Goal: Transaction & Acquisition: Book appointment/travel/reservation

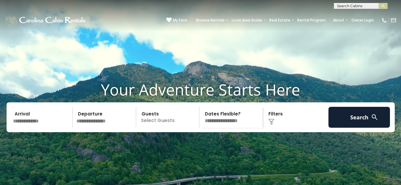
drag, startPoint x: 406, startPoint y: 0, endPoint x: 207, endPoint y: 54, distance: 205.4
click at [207, 54] on video at bounding box center [200, 100] width 401 height 201
click at [30, 128] on input "text" at bounding box center [42, 117] width 62 height 21
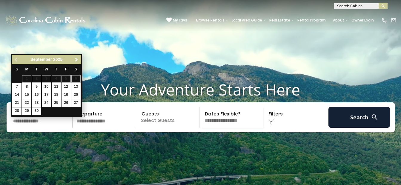
click at [76, 60] on span "Next" at bounding box center [76, 59] width 5 height 5
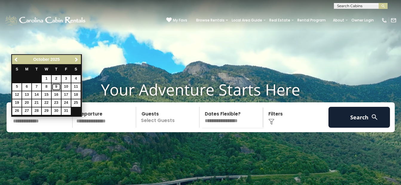
click at [55, 86] on link "9" at bounding box center [56, 86] width 9 height 7
type input "*******"
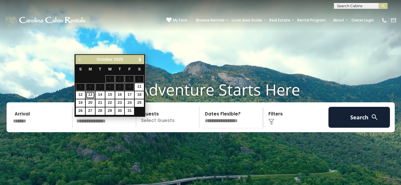
click at [89, 94] on link "13" at bounding box center [90, 94] width 9 height 7
type input "********"
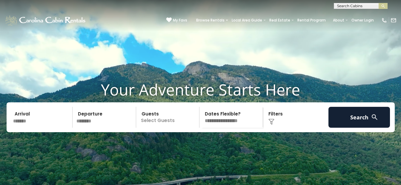
click at [159, 128] on p "Select Guests" at bounding box center [169, 117] width 62 height 21
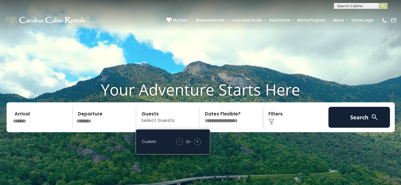
click at [196, 145] on span "+" at bounding box center [197, 142] width 2 height 6
click at [197, 145] on span "+" at bounding box center [197, 142] width 2 height 6
click at [271, 128] on div "Click to Choose" at bounding box center [296, 117] width 62 height 21
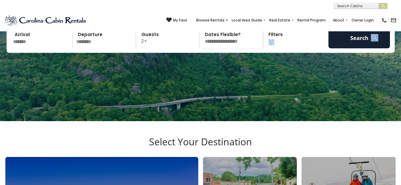
scroll to position [90, 0]
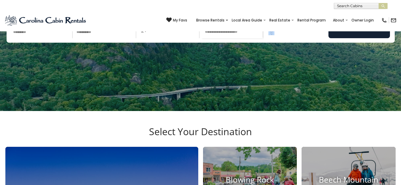
click at [273, 35] on img at bounding box center [272, 32] width 6 height 6
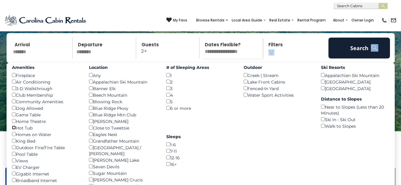
scroll to position [30, 0]
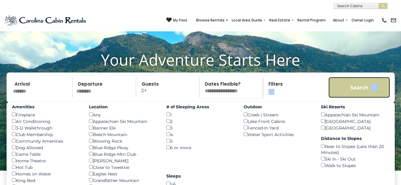
click at [363, 94] on button "Search" at bounding box center [360, 87] width 62 height 21
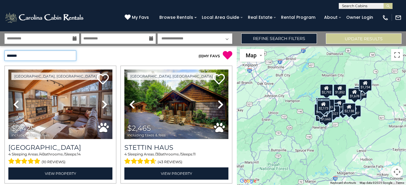
click at [71, 57] on select "**********" at bounding box center [40, 56] width 72 height 10
select select "*********"
click at [4, 51] on select "**********" at bounding box center [40, 56] width 72 height 10
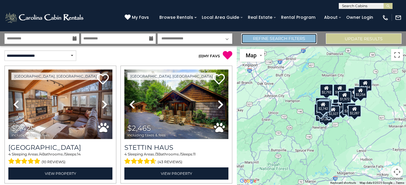
click at [277, 39] on link "Refine Search Filters" at bounding box center [279, 38] width 76 height 10
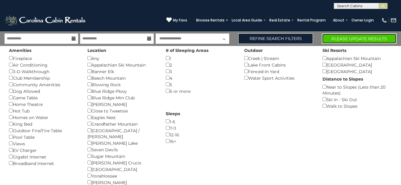
click at [333, 39] on button "Please Update Results" at bounding box center [359, 38] width 75 height 10
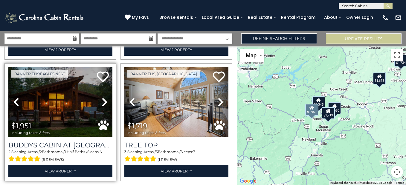
scroll to position [264, 0]
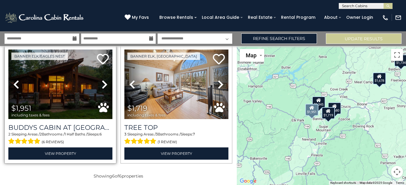
click at [104, 82] on icon at bounding box center [105, 85] width 6 height 10
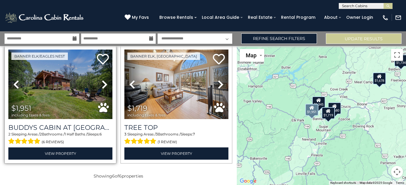
click at [104, 82] on icon at bounding box center [105, 85] width 6 height 10
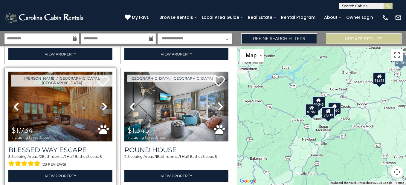
scroll to position [114, 0]
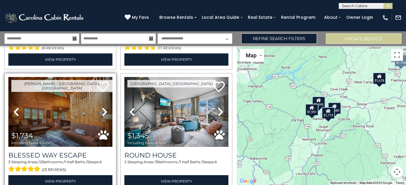
click at [102, 112] on icon at bounding box center [105, 112] width 6 height 10
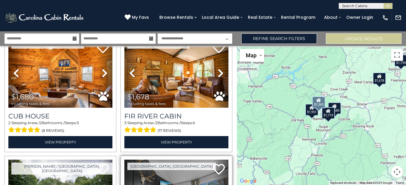
scroll to position [25, 0]
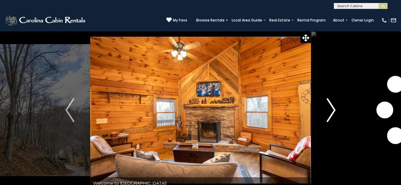
click at [334, 110] on img "Next" at bounding box center [331, 110] width 9 height 24
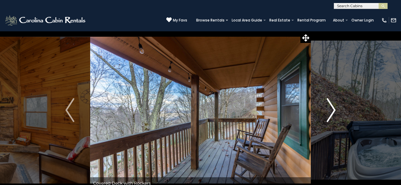
click at [334, 110] on img "Next" at bounding box center [331, 110] width 9 height 24
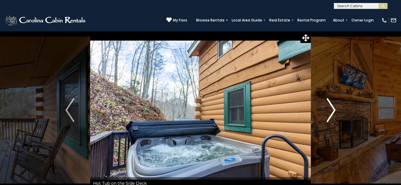
click at [334, 110] on img "Next" at bounding box center [331, 110] width 9 height 24
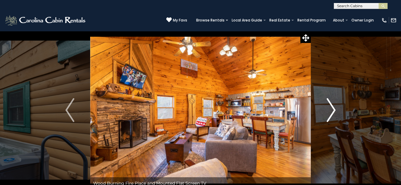
click at [334, 110] on img "Next" at bounding box center [331, 110] width 9 height 24
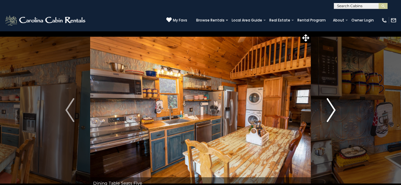
click at [334, 110] on img "Next" at bounding box center [331, 110] width 9 height 24
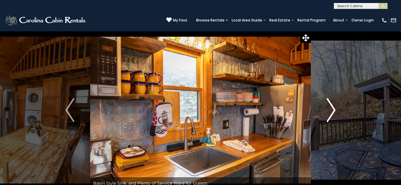
click at [334, 110] on img "Next" at bounding box center [331, 110] width 9 height 24
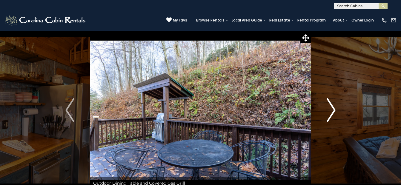
click at [334, 110] on img "Next" at bounding box center [331, 110] width 9 height 24
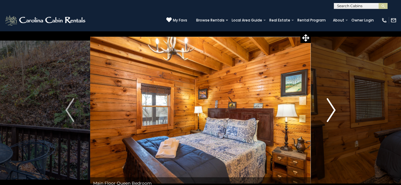
click at [334, 110] on img "Next" at bounding box center [331, 110] width 9 height 24
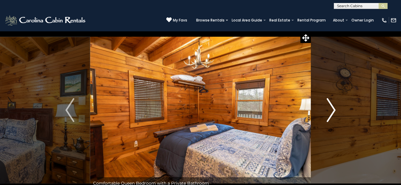
click at [334, 110] on img "Next" at bounding box center [331, 110] width 9 height 24
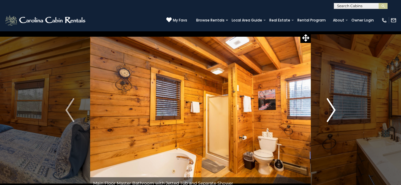
click at [334, 110] on img "Next" at bounding box center [331, 110] width 9 height 24
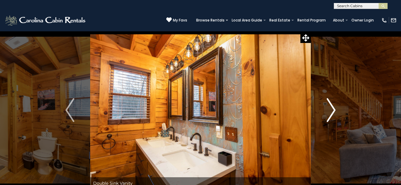
click at [334, 110] on img "Next" at bounding box center [331, 110] width 9 height 24
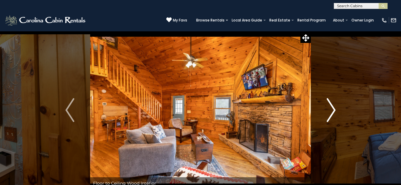
click at [334, 110] on img "Next" at bounding box center [331, 110] width 9 height 24
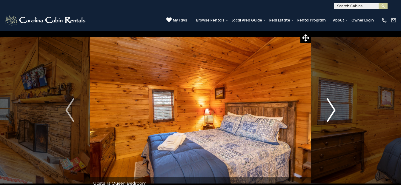
click at [334, 110] on img "Next" at bounding box center [331, 110] width 9 height 24
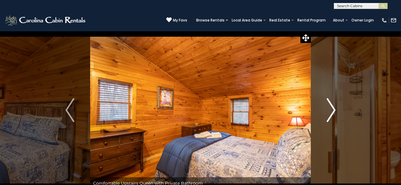
click at [334, 110] on img "Next" at bounding box center [331, 110] width 9 height 24
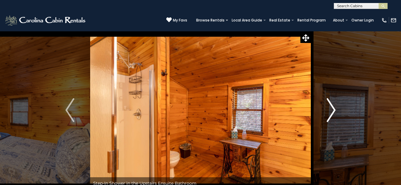
click at [334, 110] on img "Next" at bounding box center [331, 110] width 9 height 24
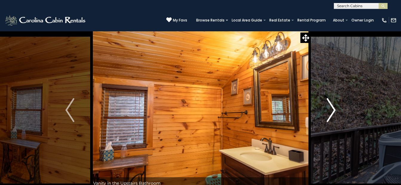
click at [334, 110] on img "Next" at bounding box center [331, 110] width 9 height 24
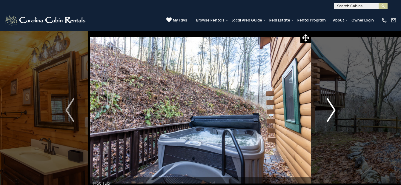
click at [334, 110] on img "Next" at bounding box center [331, 110] width 9 height 24
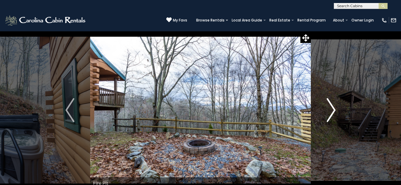
click at [334, 110] on img "Next" at bounding box center [331, 110] width 9 height 24
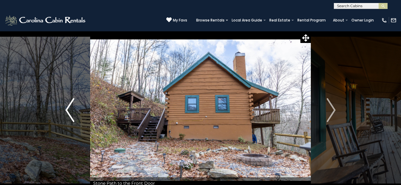
click at [68, 109] on img "Previous" at bounding box center [69, 110] width 9 height 24
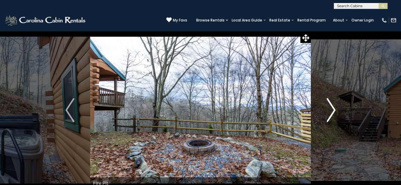
click at [334, 110] on img "Next" at bounding box center [331, 110] width 9 height 24
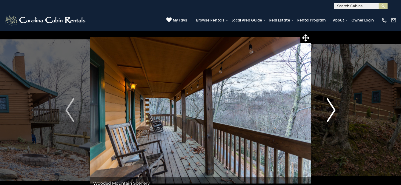
click at [334, 110] on img "Next" at bounding box center [331, 110] width 9 height 24
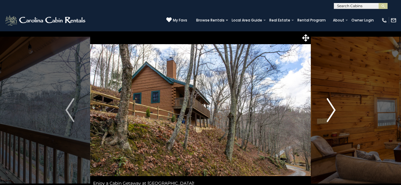
click at [334, 110] on img "Next" at bounding box center [331, 110] width 9 height 24
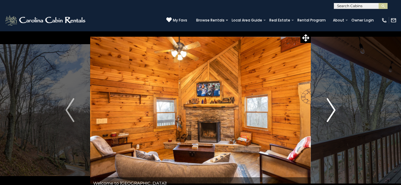
click at [334, 110] on img "Next" at bounding box center [331, 110] width 9 height 24
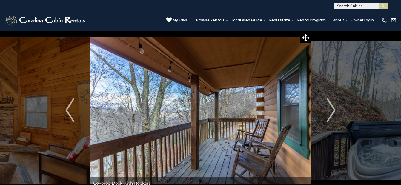
click at [83, 31] on div "(828) 295-6000 My Favs Browse Rentals Local Area Guide Activities & Attractions…" at bounding box center [200, 20] width 401 height 22
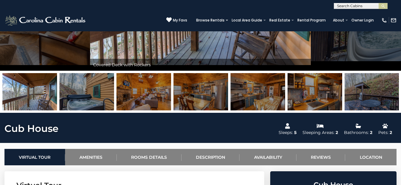
scroll to position [209, 0]
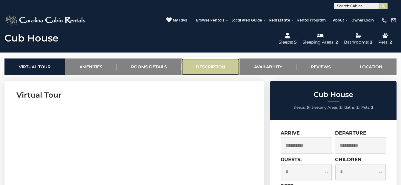
click at [212, 66] on link "Description" at bounding box center [211, 67] width 58 height 16
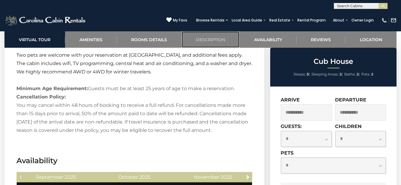
scroll to position [766, 0]
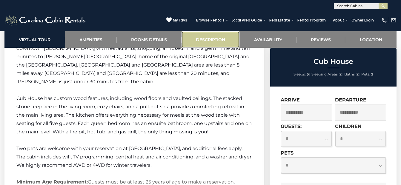
click at [207, 39] on link "Description" at bounding box center [211, 39] width 58 height 16
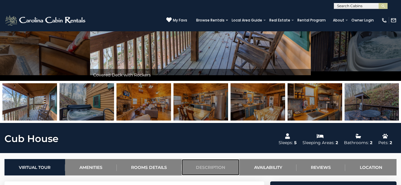
scroll to position [109, 0]
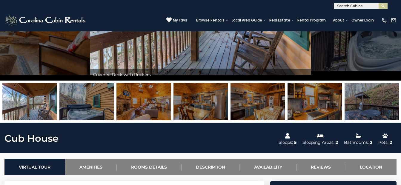
click at [98, 95] on img at bounding box center [86, 101] width 55 height 37
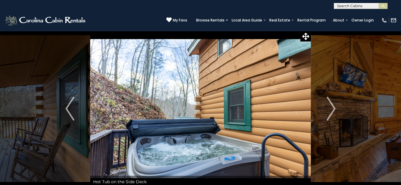
scroll to position [0, 0]
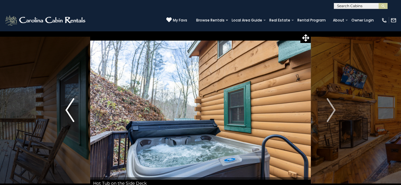
click at [63, 40] on button "Previous" at bounding box center [70, 110] width 41 height 158
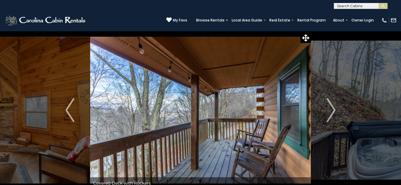
click at [92, 9] on div "(828) 295-6000 My Favs Browse Rentals Local Area Guide Activities & Attractions…" at bounding box center [200, 20] width 401 height 22
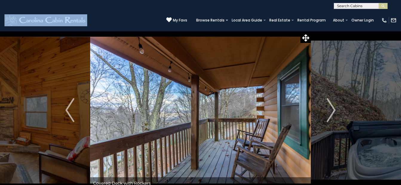
click at [92, 9] on div "(828) 295-6000 My Favs Browse Rentals Local Area Guide Activities & Attractions…" at bounding box center [200, 20] width 401 height 22
click at [84, 83] on button "Previous" at bounding box center [70, 110] width 41 height 158
drag, startPoint x: 84, startPoint y: 83, endPoint x: 92, endPoint y: 84, distance: 8.8
click at [92, 84] on div "Enjoy a Cabin Getaway at Cub House!" at bounding box center [200, 110] width 221 height 158
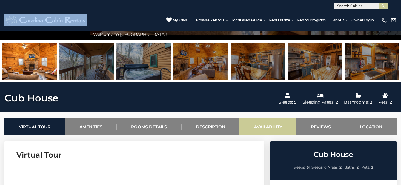
scroll to position [149, 0]
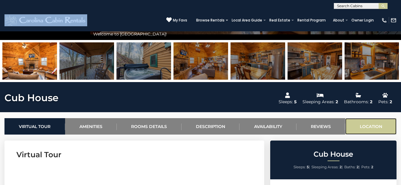
click at [373, 125] on link "Location" at bounding box center [371, 126] width 51 height 16
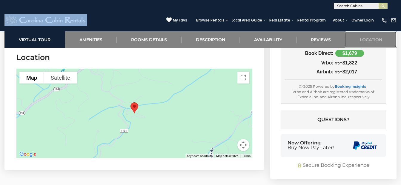
scroll to position [1280, 0]
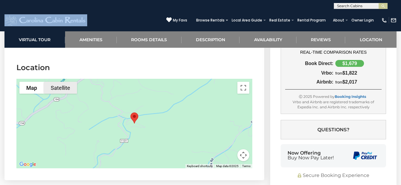
click at [58, 82] on button "Satellite" at bounding box center [60, 88] width 33 height 12
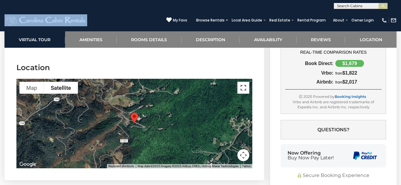
click at [243, 82] on button "Toggle fullscreen view" at bounding box center [244, 88] width 12 height 12
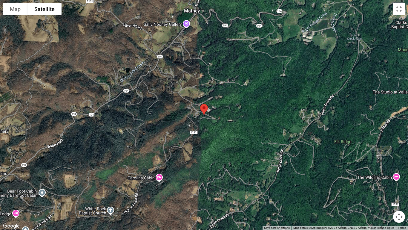
click at [222, 129] on div at bounding box center [204, 115] width 408 height 230
drag, startPoint x: 225, startPoint y: 100, endPoint x: 227, endPoint y: 113, distance: 13.1
click at [225, 100] on div at bounding box center [204, 115] width 408 height 230
click at [227, 111] on div at bounding box center [204, 115] width 408 height 230
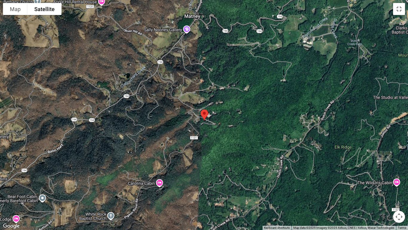
drag, startPoint x: 227, startPoint y: 116, endPoint x: 226, endPoint y: 120, distance: 4.6
click at [226, 119] on div at bounding box center [204, 115] width 408 height 230
drag, startPoint x: 226, startPoint y: 120, endPoint x: 225, endPoint y: 126, distance: 6.1
click at [225, 125] on div at bounding box center [204, 115] width 408 height 230
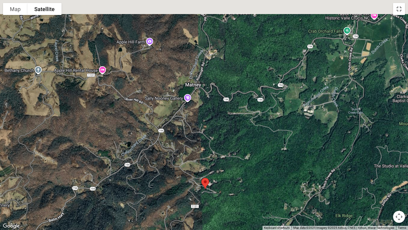
drag, startPoint x: 223, startPoint y: 131, endPoint x: 228, endPoint y: 202, distance: 71.3
click at [227, 185] on div at bounding box center [204, 115] width 408 height 230
click at [229, 185] on div at bounding box center [204, 115] width 408 height 230
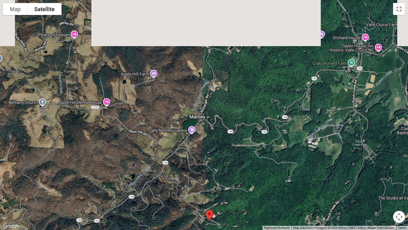
click at [229, 185] on div at bounding box center [204, 115] width 408 height 230
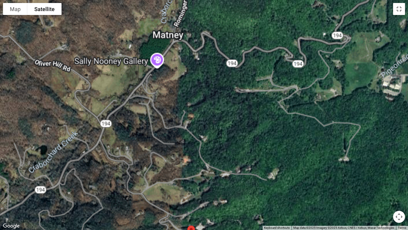
click at [229, 185] on div at bounding box center [204, 115] width 408 height 230
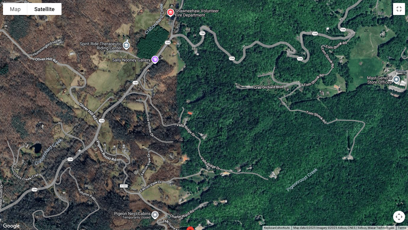
drag, startPoint x: 226, startPoint y: 182, endPoint x: 225, endPoint y: 162, distance: 20.0
click at [226, 182] on div at bounding box center [204, 115] width 408 height 230
drag, startPoint x: 225, startPoint y: 162, endPoint x: 226, endPoint y: 110, distance: 52.3
click at [227, 112] on div at bounding box center [204, 115] width 408 height 230
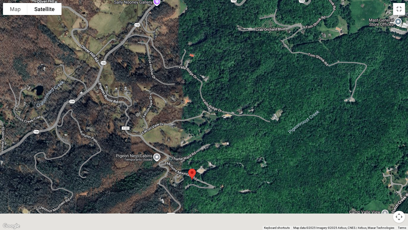
click at [225, 106] on div at bounding box center [204, 115] width 408 height 230
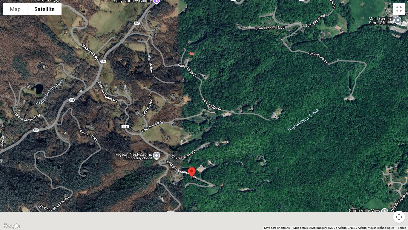
click at [225, 106] on div at bounding box center [204, 115] width 408 height 230
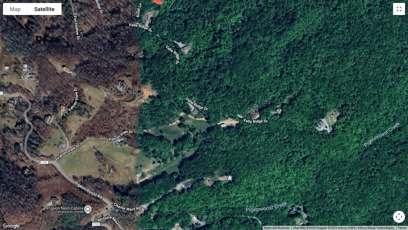
click at [400, 185] on button "Map camera controls" at bounding box center [399, 216] width 12 height 12
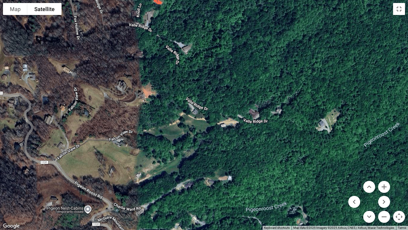
click at [400, 185] on button "Map camera controls" at bounding box center [399, 216] width 12 height 12
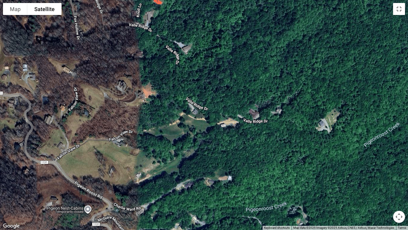
click at [400, 185] on button "Map camera controls" at bounding box center [399, 216] width 12 height 12
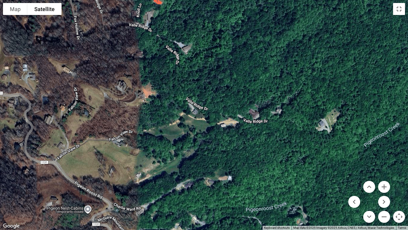
click at [400, 185] on button "Map camera controls" at bounding box center [399, 216] width 12 height 12
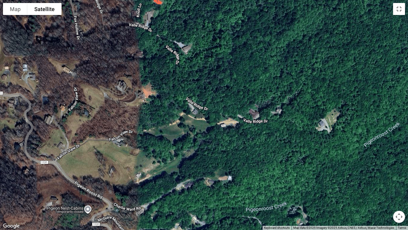
click at [400, 185] on button "Map camera controls" at bounding box center [399, 216] width 12 height 12
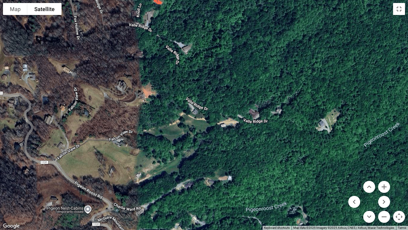
click at [400, 185] on button "Map camera controls" at bounding box center [399, 216] width 12 height 12
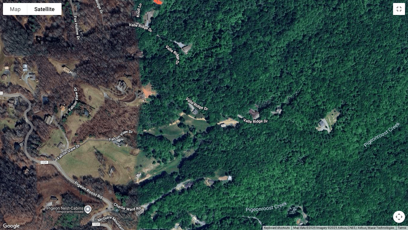
click at [400, 185] on button "Map camera controls" at bounding box center [399, 216] width 12 height 12
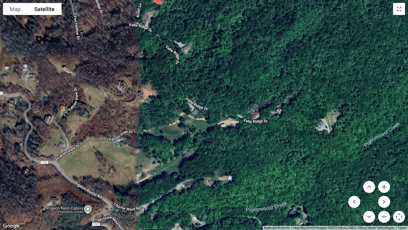
drag, startPoint x: 253, startPoint y: 207, endPoint x: 253, endPoint y: 176, distance: 30.8
click at [253, 185] on div at bounding box center [204, 115] width 408 height 230
click at [251, 185] on div at bounding box center [204, 115] width 408 height 230
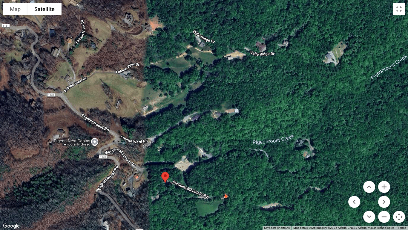
drag, startPoint x: 256, startPoint y: 149, endPoint x: 261, endPoint y: 122, distance: 28.0
click at [261, 122] on div at bounding box center [204, 115] width 408 height 230
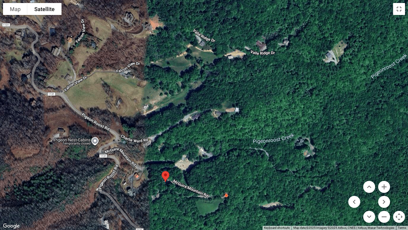
drag, startPoint x: 224, startPoint y: 192, endPoint x: 230, endPoint y: 176, distance: 16.7
click at [225, 185] on div at bounding box center [204, 115] width 408 height 230
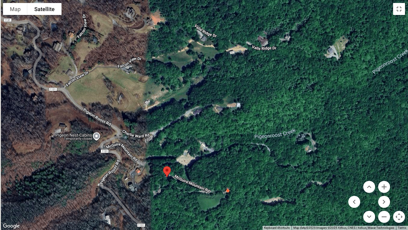
drag, startPoint x: 230, startPoint y: 176, endPoint x: 233, endPoint y: 162, distance: 14.9
click at [231, 168] on div at bounding box center [204, 115] width 408 height 230
click at [241, 132] on div at bounding box center [204, 115] width 408 height 230
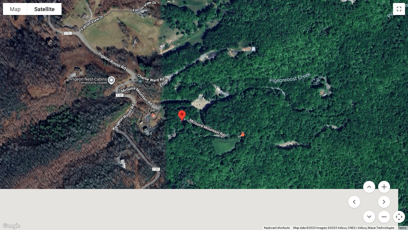
click at [242, 125] on div at bounding box center [204, 115] width 408 height 230
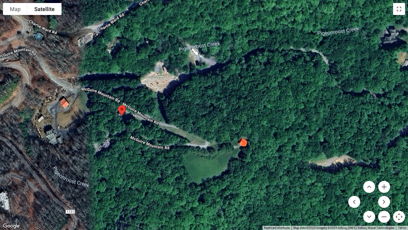
drag, startPoint x: 160, startPoint y: 161, endPoint x: 173, endPoint y: 163, distance: 13.3
click at [160, 161] on div at bounding box center [204, 115] width 408 height 230
drag, startPoint x: 173, startPoint y: 163, endPoint x: 189, endPoint y: 164, distance: 15.6
click at [180, 164] on div at bounding box center [204, 115] width 408 height 230
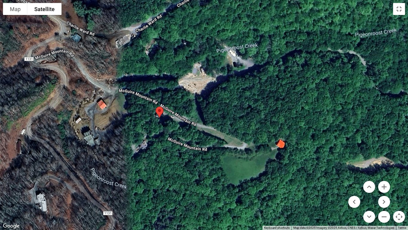
click at [217, 164] on div at bounding box center [204, 115] width 408 height 230
click at [167, 135] on div at bounding box center [204, 115] width 408 height 230
click at [167, 134] on div at bounding box center [204, 115] width 408 height 230
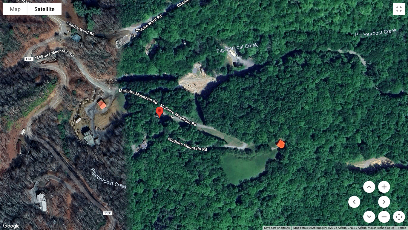
click at [167, 134] on div at bounding box center [204, 115] width 408 height 230
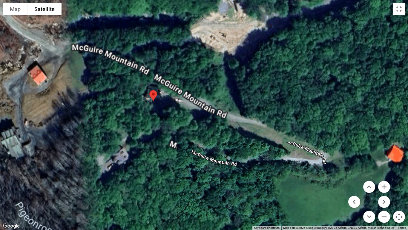
click at [167, 134] on div at bounding box center [204, 115] width 408 height 230
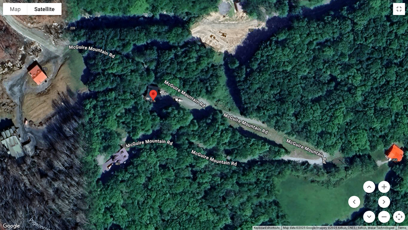
click at [167, 134] on div at bounding box center [204, 115] width 408 height 230
click at [202, 126] on div at bounding box center [204, 115] width 408 height 230
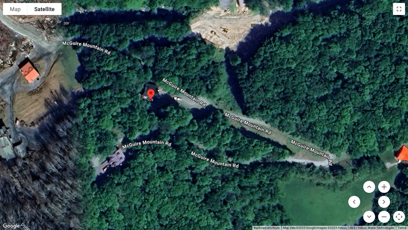
click at [202, 126] on div at bounding box center [204, 115] width 408 height 230
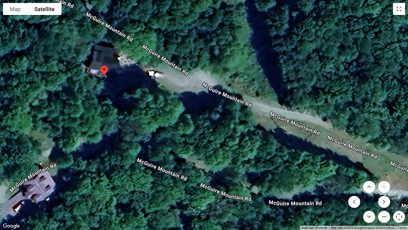
click at [158, 116] on div at bounding box center [204, 115] width 408 height 230
click at [176, 129] on div at bounding box center [204, 115] width 408 height 230
drag, startPoint x: 196, startPoint y: 141, endPoint x: 207, endPoint y: 144, distance: 11.6
click at [200, 142] on div at bounding box center [204, 115] width 408 height 230
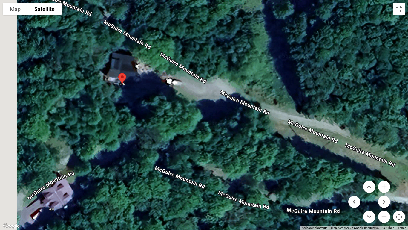
drag, startPoint x: 207, startPoint y: 144, endPoint x: 239, endPoint y: 158, distance: 34.0
click at [217, 147] on div at bounding box center [204, 115] width 408 height 230
click at [237, 158] on div at bounding box center [204, 115] width 408 height 230
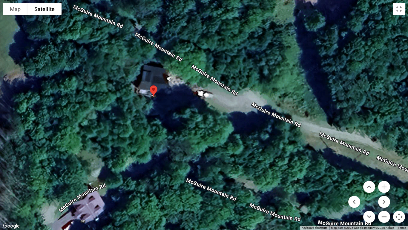
click at [245, 160] on div at bounding box center [204, 115] width 408 height 230
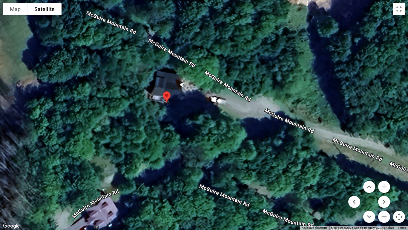
click at [245, 160] on div at bounding box center [204, 115] width 408 height 230
click at [211, 132] on div at bounding box center [204, 115] width 408 height 230
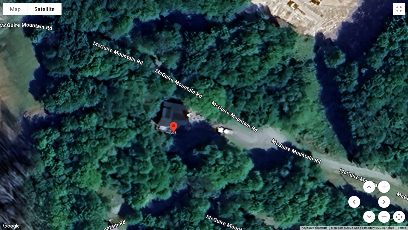
drag, startPoint x: 219, startPoint y: 167, endPoint x: 222, endPoint y: 175, distance: 8.7
click at [222, 174] on div at bounding box center [204, 115] width 408 height 230
click at [222, 176] on div at bounding box center [204, 115] width 408 height 230
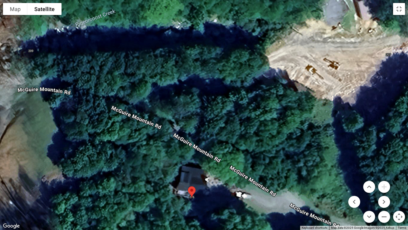
click at [222, 175] on div at bounding box center [204, 115] width 408 height 230
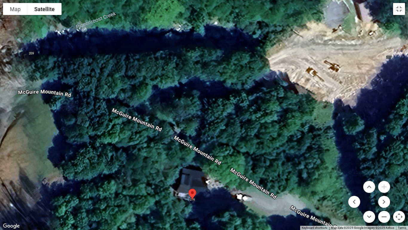
click at [216, 177] on div at bounding box center [204, 115] width 408 height 230
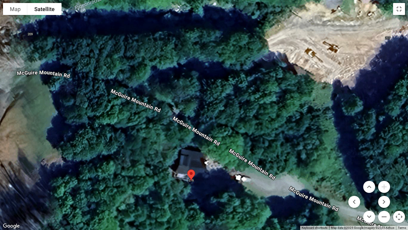
drag, startPoint x: 213, startPoint y: 161, endPoint x: 213, endPoint y: 135, distance: 26.6
click at [213, 140] on div at bounding box center [204, 115] width 408 height 230
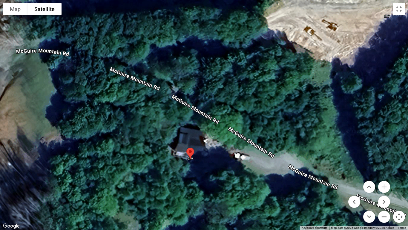
drag, startPoint x: 213, startPoint y: 135, endPoint x: 212, endPoint y: 131, distance: 3.6
click at [212, 131] on div at bounding box center [204, 115] width 408 height 230
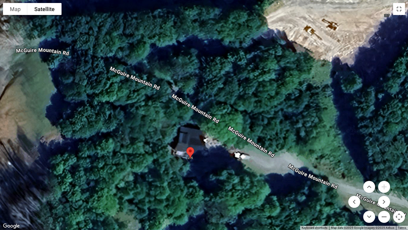
click at [212, 131] on div at bounding box center [204, 115] width 408 height 230
click at [216, 174] on div at bounding box center [204, 115] width 408 height 230
click at [215, 174] on div at bounding box center [204, 115] width 408 height 230
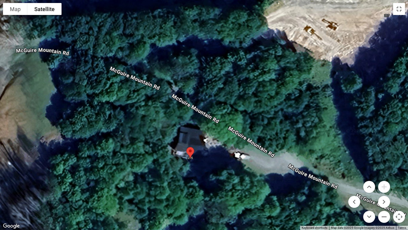
click at [215, 174] on div at bounding box center [204, 115] width 408 height 230
click at [191, 157] on img "Cub House" at bounding box center [190, 152] width 13 height 16
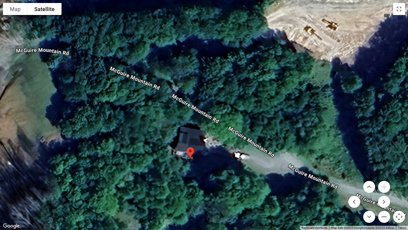
click at [202, 173] on div at bounding box center [204, 115] width 408 height 230
click at [222, 159] on div at bounding box center [204, 115] width 408 height 230
drag, startPoint x: 223, startPoint y: 176, endPoint x: 224, endPoint y: 164, distance: 11.8
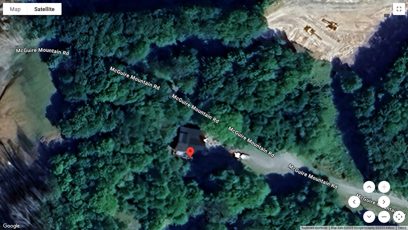
click at [223, 176] on div at bounding box center [204, 115] width 408 height 230
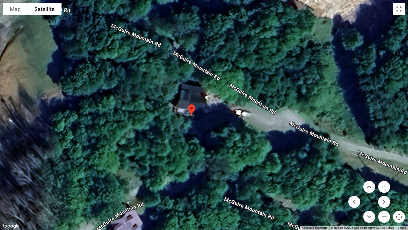
drag, startPoint x: 224, startPoint y: 164, endPoint x: 225, endPoint y: 121, distance: 42.8
click at [225, 121] on div at bounding box center [204, 115] width 408 height 230
drag, startPoint x: 217, startPoint y: 141, endPoint x: 217, endPoint y: 130, distance: 11.4
click at [217, 141] on div at bounding box center [204, 115] width 408 height 230
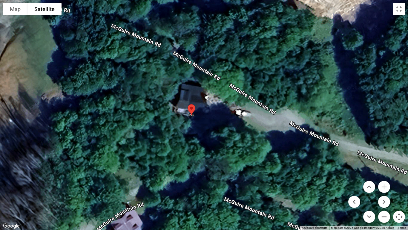
drag, startPoint x: 217, startPoint y: 130, endPoint x: 218, endPoint y: 111, distance: 18.9
click at [218, 111] on div at bounding box center [204, 115] width 408 height 230
click at [204, 170] on div at bounding box center [204, 115] width 408 height 230
drag, startPoint x: 202, startPoint y: 166, endPoint x: 197, endPoint y: 121, distance: 44.8
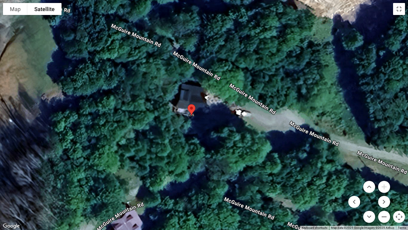
click at [197, 121] on div at bounding box center [204, 115] width 408 height 230
click at [17, 6] on button "Map" at bounding box center [15, 9] width 25 height 12
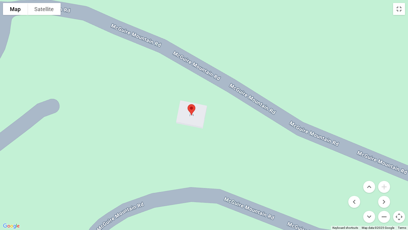
click at [197, 119] on div at bounding box center [204, 115] width 408 height 230
click at [401, 10] on button "Toggle fullscreen view" at bounding box center [399, 9] width 12 height 12
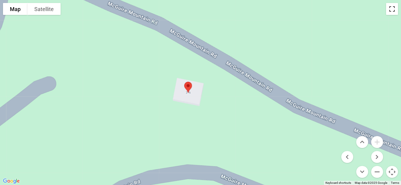
scroll to position [1310, 0]
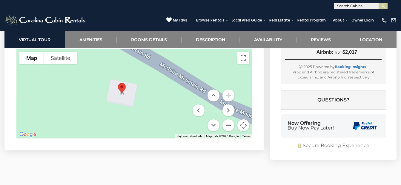
click at [128, 91] on div at bounding box center [134, 94] width 236 height 90
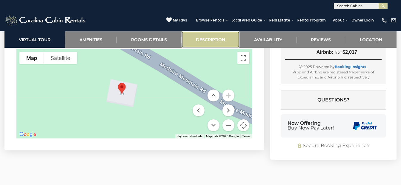
click at [215, 38] on link "Description" at bounding box center [211, 39] width 58 height 16
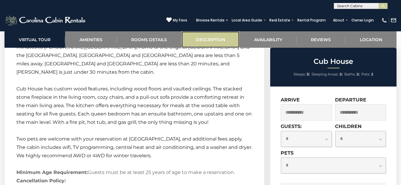
scroll to position [707, 0]
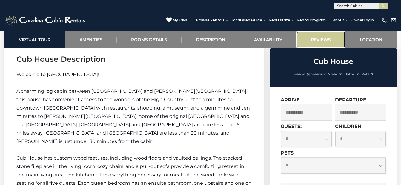
click at [325, 37] on link "Reviews" at bounding box center [321, 39] width 49 height 16
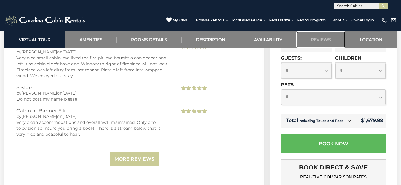
scroll to position [1156, 0]
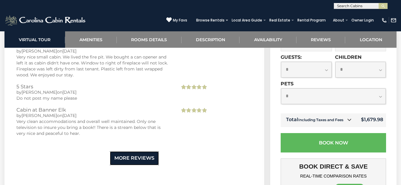
click at [139, 152] on link "More Reviews" at bounding box center [134, 159] width 49 height 14
click at [0, 0] on div "We had an opportunity to rest and relax at Cub House. The house was clean and w…" at bounding box center [0, 0] width 0 height 0
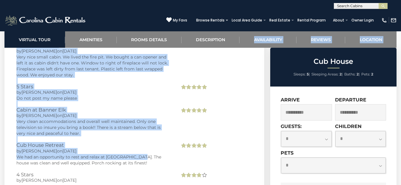
drag, startPoint x: 139, startPoint y: 150, endPoint x: 132, endPoint y: 76, distance: 74.5
click at [132, 84] on h3 "5 Stars" at bounding box center [93, 86] width 155 height 5
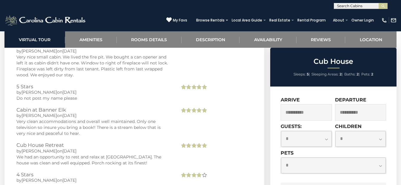
click at [132, 84] on h3 "5 Stars" at bounding box center [93, 86] width 155 height 5
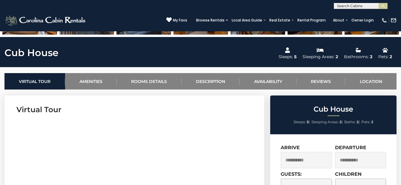
scroll to position [289, 0]
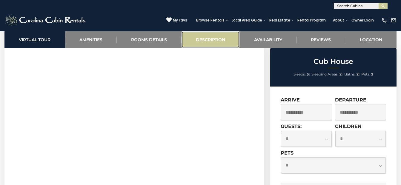
click at [210, 40] on link "Description" at bounding box center [211, 39] width 58 height 16
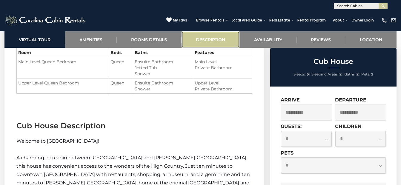
scroll to position [707, 0]
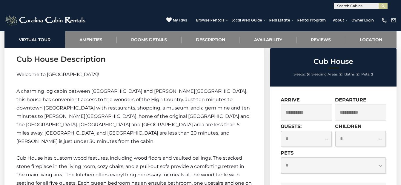
click at [92, 90] on span "A charming log cabin between Banner Elk and Valle Crucis, this house has conven…" at bounding box center [133, 116] width 234 height 56
click at [93, 90] on span "A charming log cabin between Banner Elk and Valle Crucis, this house has conven…" at bounding box center [133, 116] width 234 height 56
click at [68, 91] on span "A charming log cabin between Banner Elk and Valle Crucis, this house has conven…" at bounding box center [133, 116] width 234 height 56
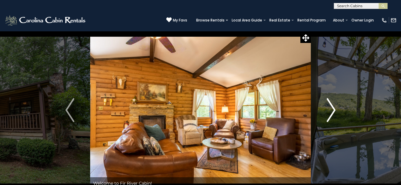
click at [329, 109] on img "Next" at bounding box center [331, 110] width 9 height 24
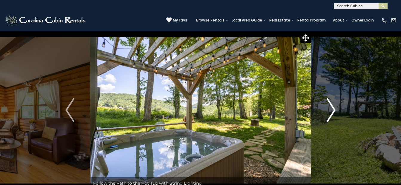
click at [329, 109] on img "Next" at bounding box center [331, 110] width 9 height 24
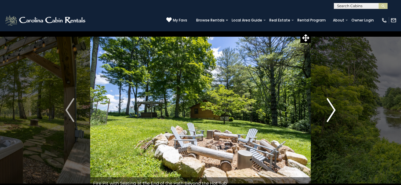
click at [329, 109] on img "Next" at bounding box center [331, 110] width 9 height 24
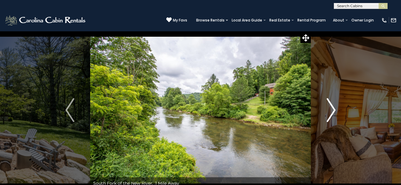
click at [330, 107] on img "Next" at bounding box center [331, 110] width 9 height 24
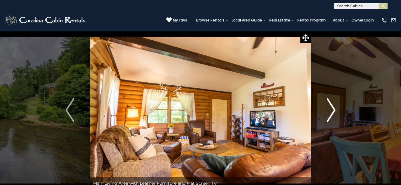
click at [330, 107] on img "Next" at bounding box center [331, 110] width 9 height 24
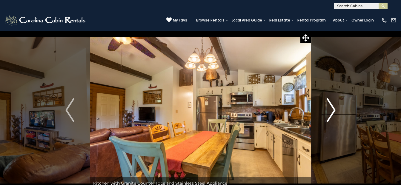
click at [330, 107] on img "Next" at bounding box center [331, 110] width 9 height 24
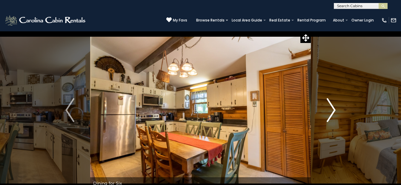
click at [330, 107] on img "Next" at bounding box center [331, 110] width 9 height 24
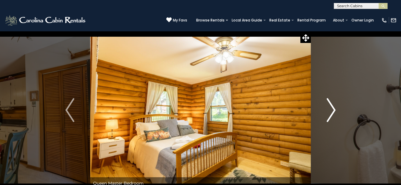
click at [330, 107] on img "Next" at bounding box center [331, 110] width 9 height 24
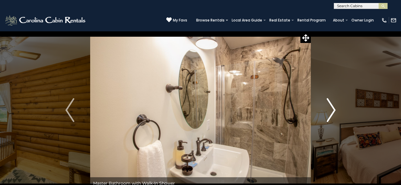
click at [330, 107] on img "Next" at bounding box center [331, 110] width 9 height 24
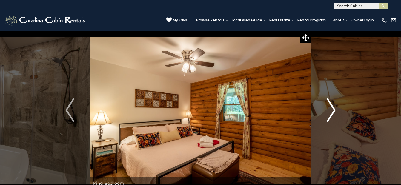
click at [330, 107] on img "Next" at bounding box center [331, 110] width 9 height 24
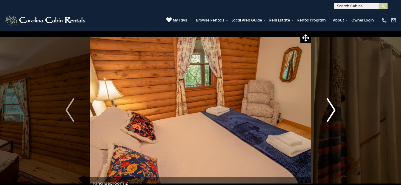
click at [330, 107] on img "Next" at bounding box center [331, 110] width 9 height 24
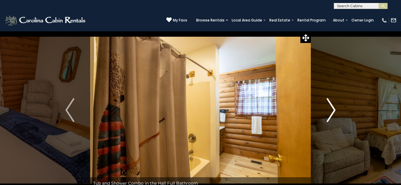
click at [330, 107] on img "Next" at bounding box center [331, 110] width 9 height 24
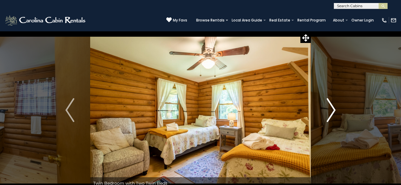
click at [330, 107] on img "Next" at bounding box center [331, 110] width 9 height 24
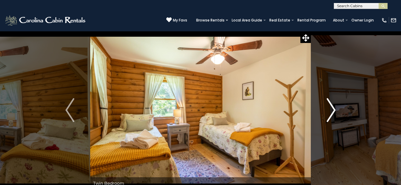
click at [330, 107] on img "Next" at bounding box center [331, 110] width 9 height 24
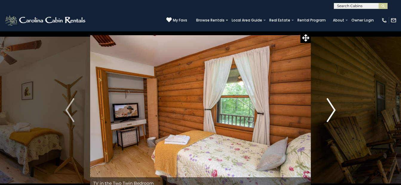
click at [330, 107] on img "Next" at bounding box center [331, 110] width 9 height 24
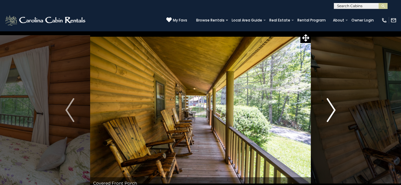
click at [330, 107] on img "Next" at bounding box center [331, 110] width 9 height 24
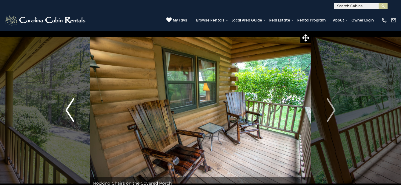
click at [69, 105] on img "Previous" at bounding box center [69, 110] width 9 height 24
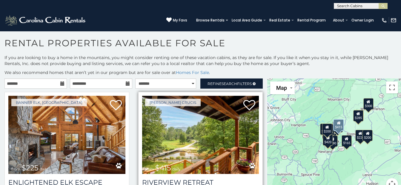
scroll to position [3, 0]
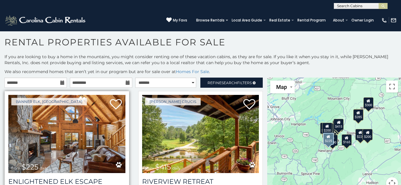
click at [81, 110] on img at bounding box center [66, 134] width 117 height 78
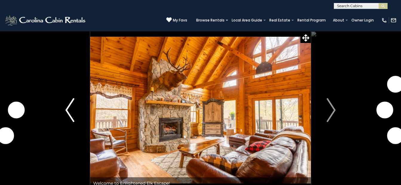
click at [55, 43] on button "Previous" at bounding box center [70, 110] width 41 height 158
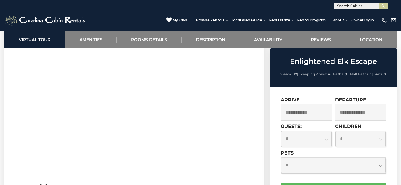
scroll to position [120, 0]
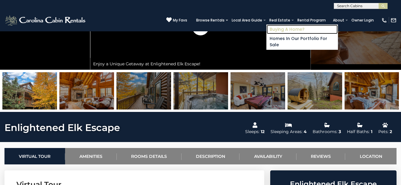
click at [268, 30] on link "Buying A Home?" at bounding box center [302, 29] width 71 height 9
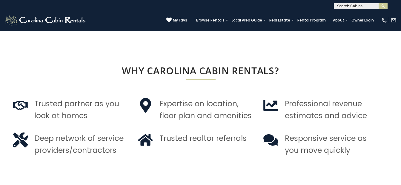
scroll to position [448, 0]
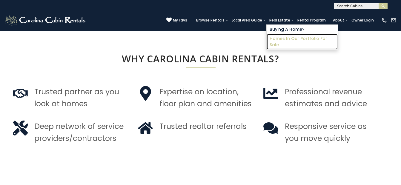
click at [267, 37] on link "Homes in Our Portfolio For Sale" at bounding box center [302, 42] width 71 height 16
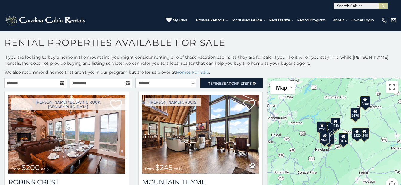
scroll to position [3, 0]
